Goal: Download file/media

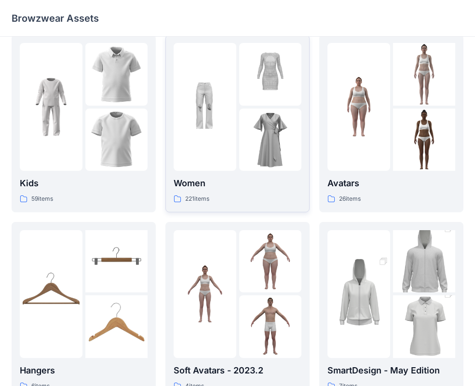
scroll to position [7, 0]
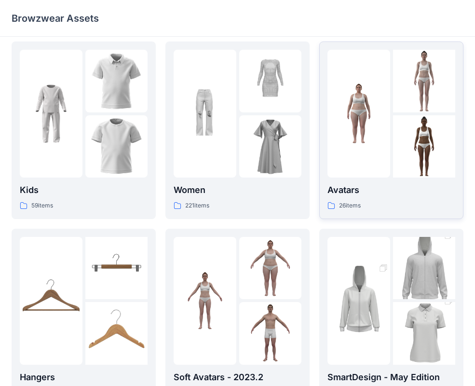
click at [354, 189] on p "Avatars" at bounding box center [392, 190] width 128 height 14
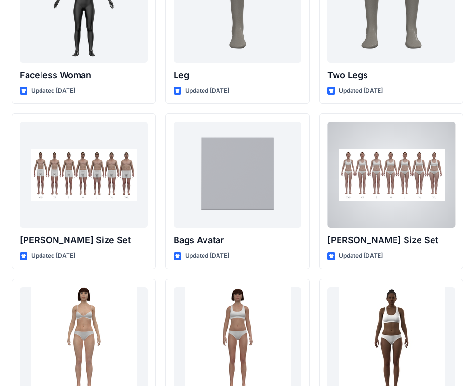
scroll to position [926, 0]
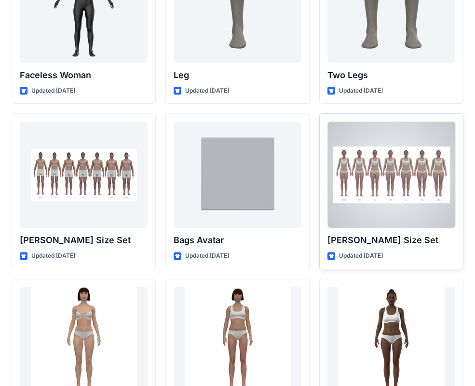
click at [363, 241] on p "[PERSON_NAME] Size Set" at bounding box center [392, 240] width 128 height 14
click at [379, 196] on div at bounding box center [392, 175] width 128 height 106
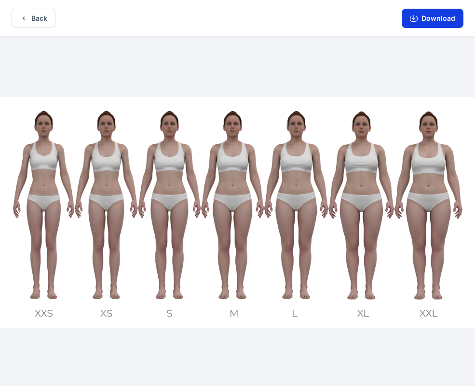
click at [428, 21] on button "Download" at bounding box center [433, 18] width 62 height 19
click at [421, 16] on button "Download" at bounding box center [433, 18] width 62 height 19
click at [421, 17] on button "Download" at bounding box center [433, 18] width 62 height 19
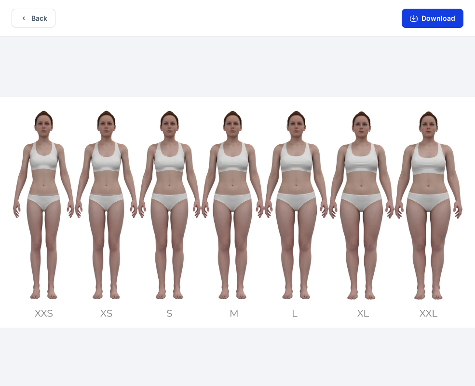
click at [418, 21] on icon "button" at bounding box center [414, 18] width 8 height 8
